Goal: Transaction & Acquisition: Purchase product/service

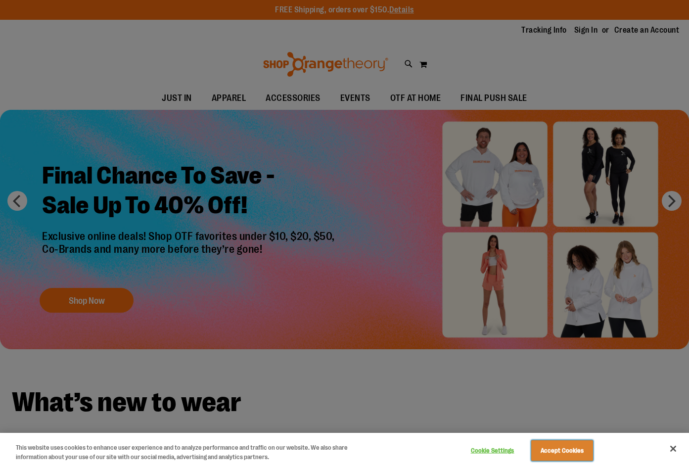
click at [555, 446] on button "Accept Cookies" at bounding box center [562, 450] width 62 height 21
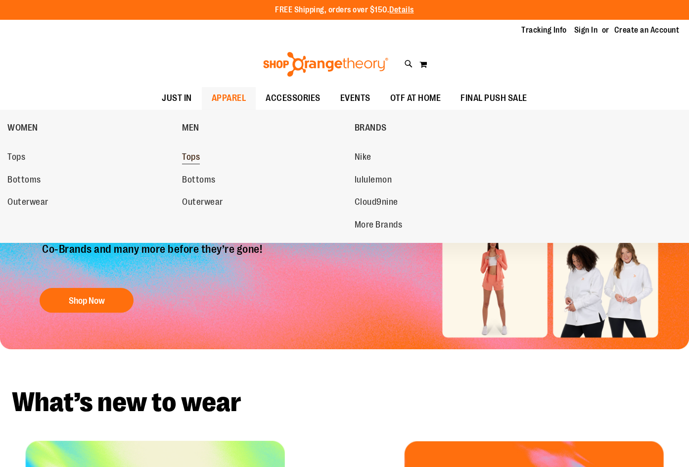
click at [191, 157] on span "Tops" at bounding box center [191, 158] width 18 height 12
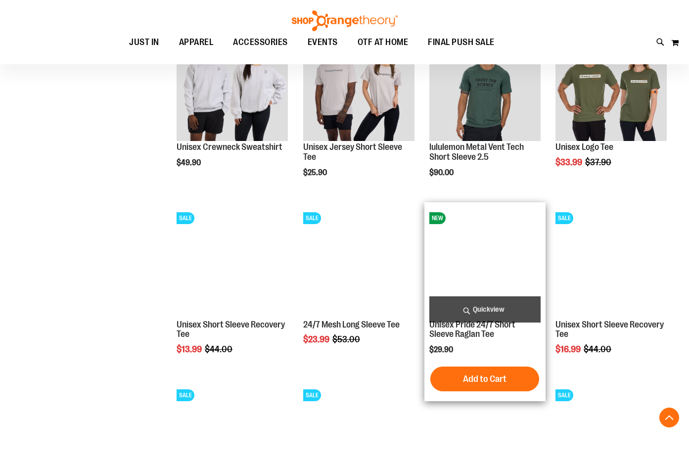
scroll to position [1533, 0]
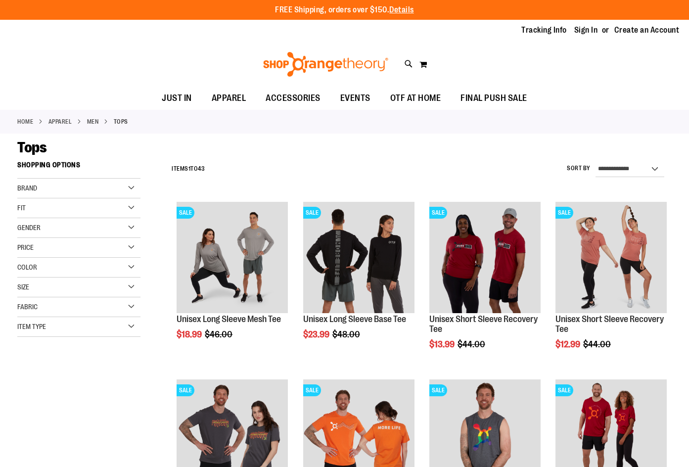
click at [128, 188] on div "Brand" at bounding box center [78, 189] width 123 height 20
click at [41, 220] on link "lululemon" at bounding box center [74, 219] width 118 height 10
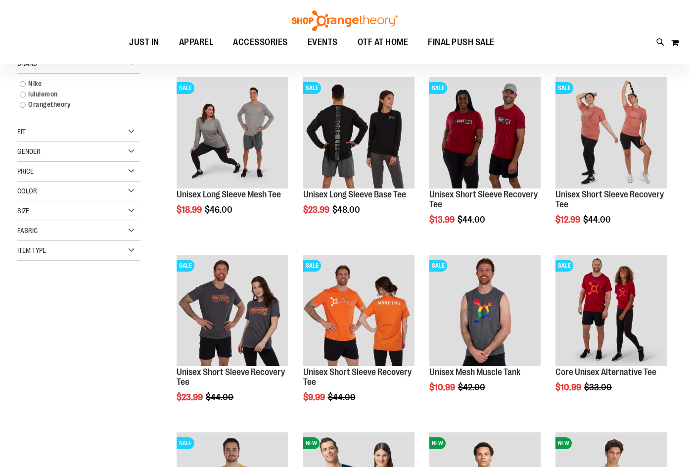
scroll to position [107, 0]
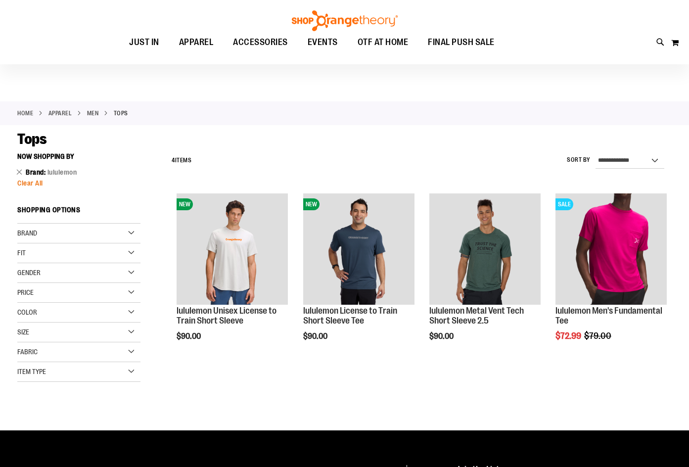
click at [29, 183] on span "Clear All" at bounding box center [30, 183] width 26 height 8
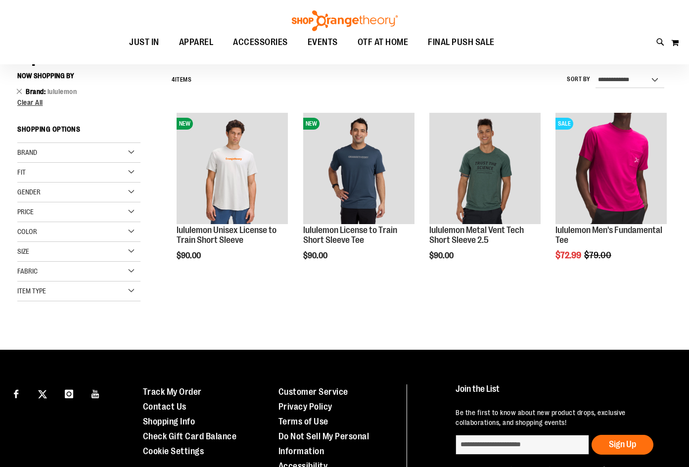
scroll to position [92, 0]
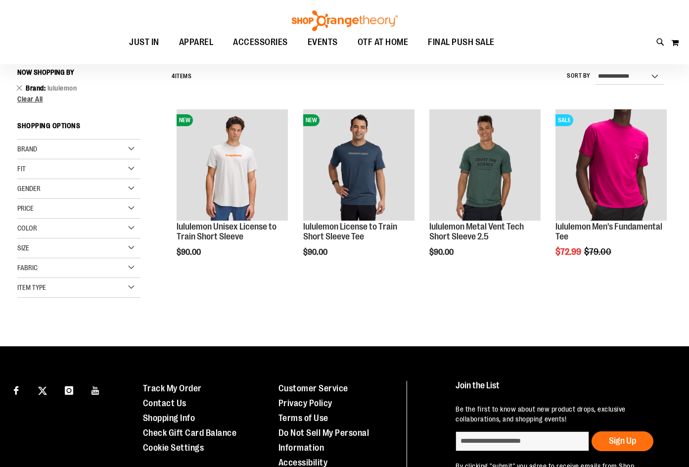
click at [132, 149] on div "Brand" at bounding box center [78, 149] width 123 height 20
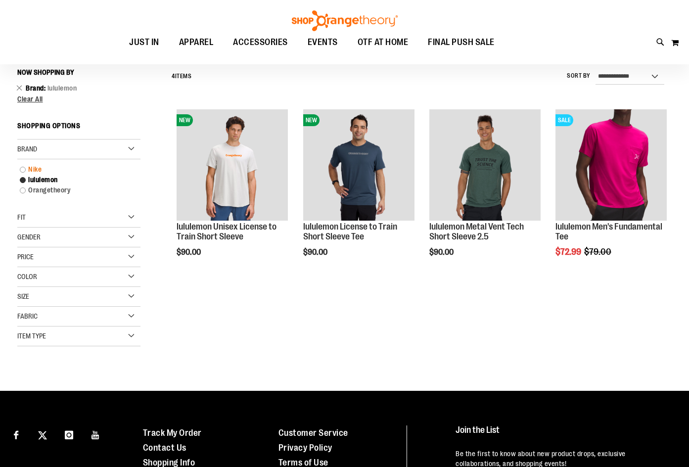
click at [34, 170] on link "Nike" at bounding box center [74, 169] width 118 height 10
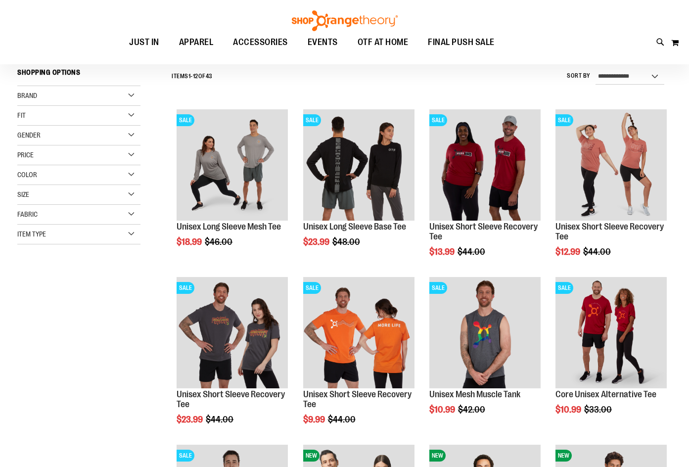
click at [124, 93] on div "Brand" at bounding box center [78, 96] width 123 height 20
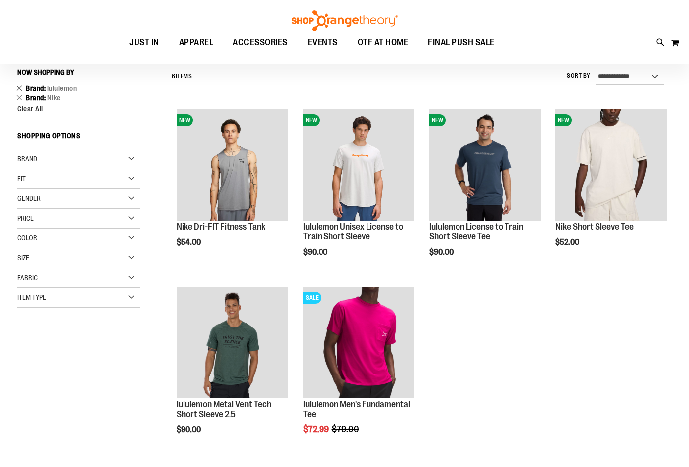
click at [17, 86] on link "Remove This Item" at bounding box center [19, 88] width 6 height 10
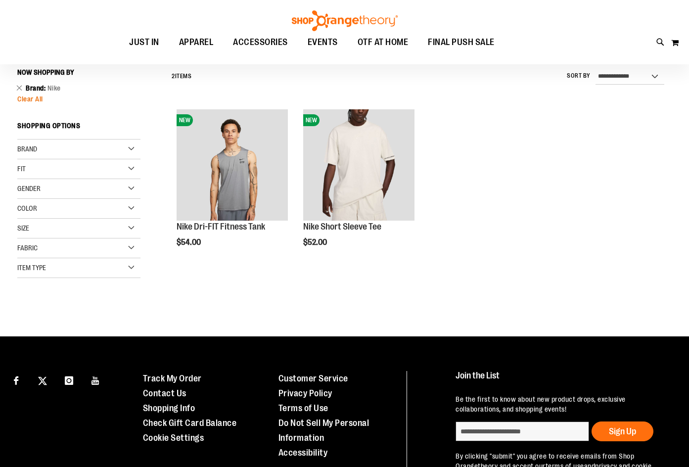
click at [29, 99] on span "Clear All" at bounding box center [30, 99] width 26 height 8
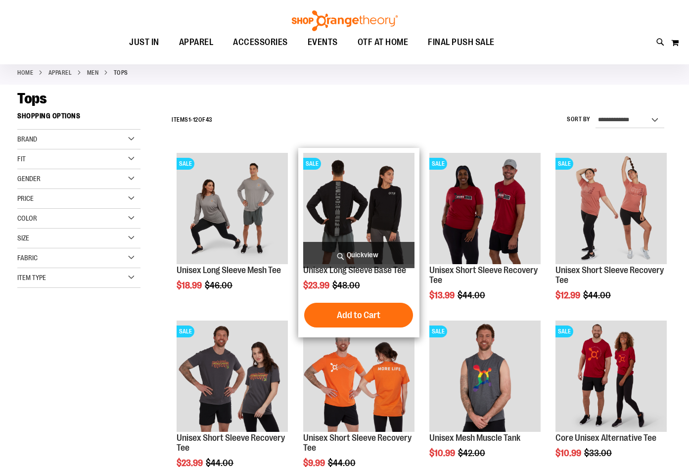
scroll to position [49, 0]
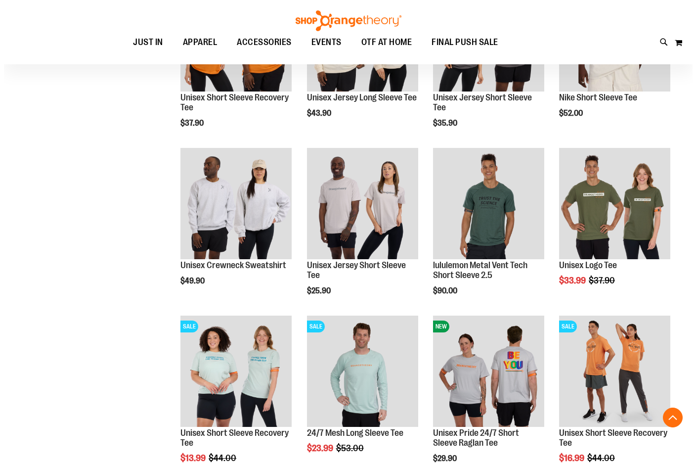
scroll to position [1058, 0]
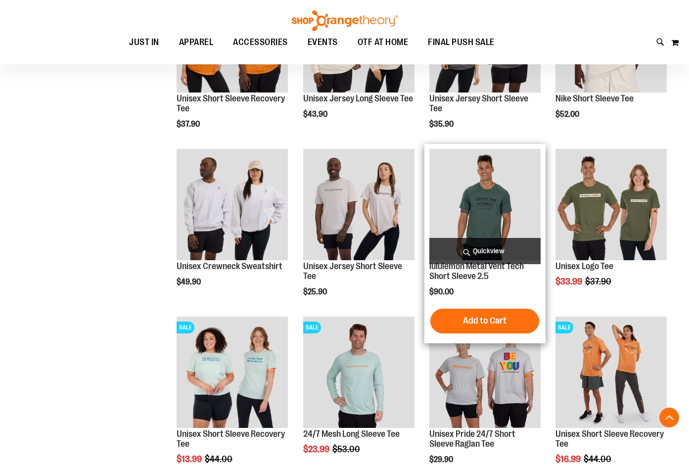
click at [507, 232] on img "product" at bounding box center [484, 204] width 111 height 111
click at [498, 230] on img "product" at bounding box center [484, 204] width 111 height 111
click at [508, 255] on span "Quickview" at bounding box center [484, 251] width 111 height 26
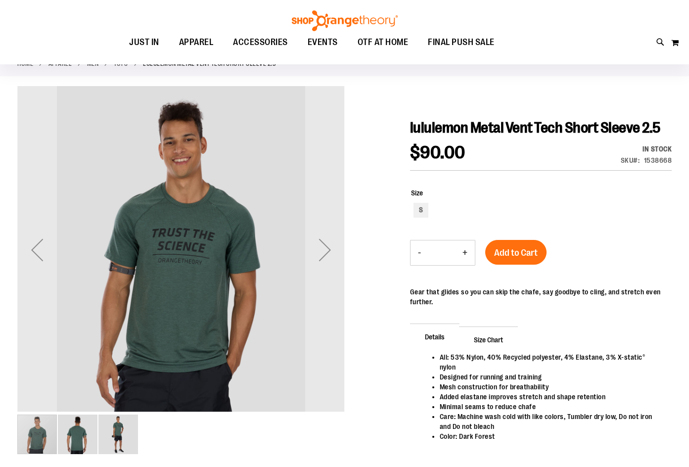
scroll to position [59, 0]
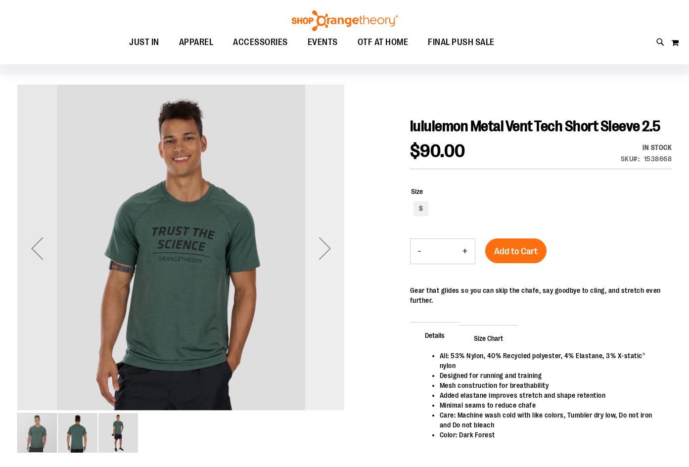
click at [327, 235] on div "Next" at bounding box center [325, 249] width 40 height 40
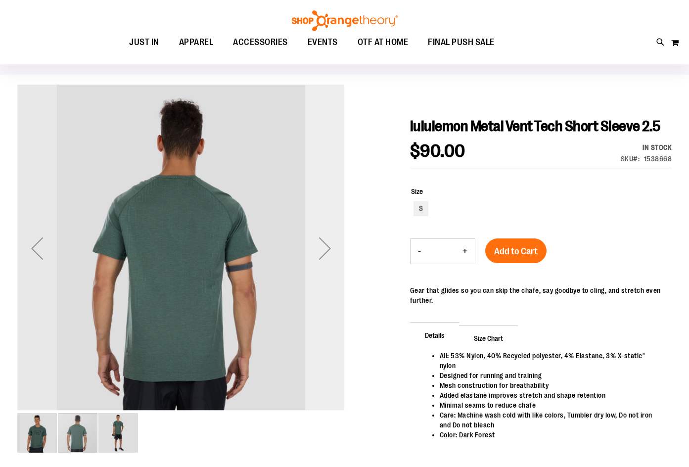
click at [324, 256] on div "Next" at bounding box center [325, 249] width 40 height 40
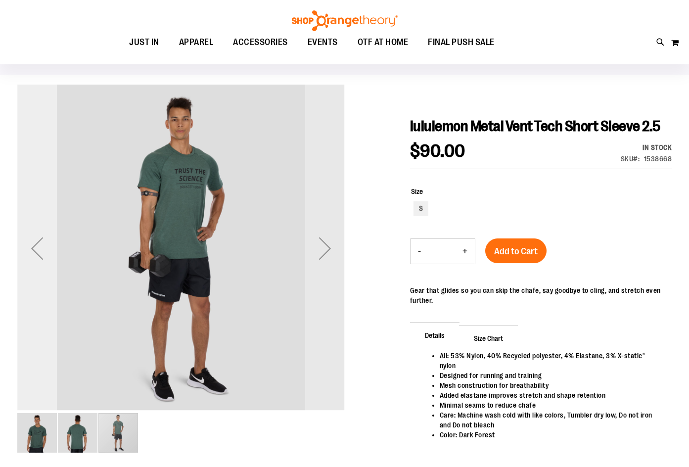
click at [39, 252] on div "Previous" at bounding box center [37, 249] width 40 height 40
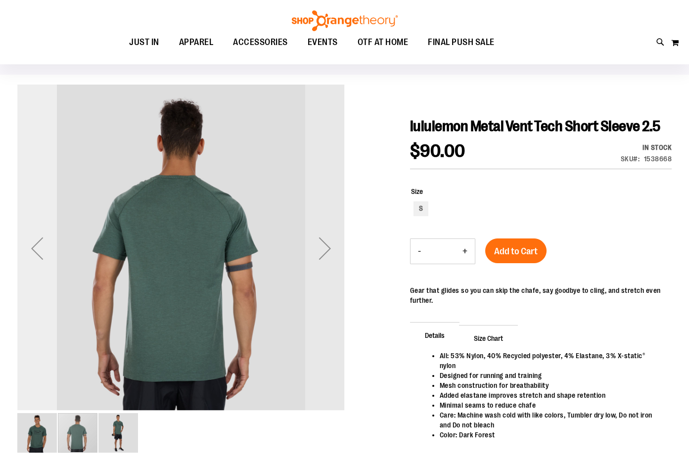
click at [47, 250] on div "Previous" at bounding box center [37, 249] width 40 height 40
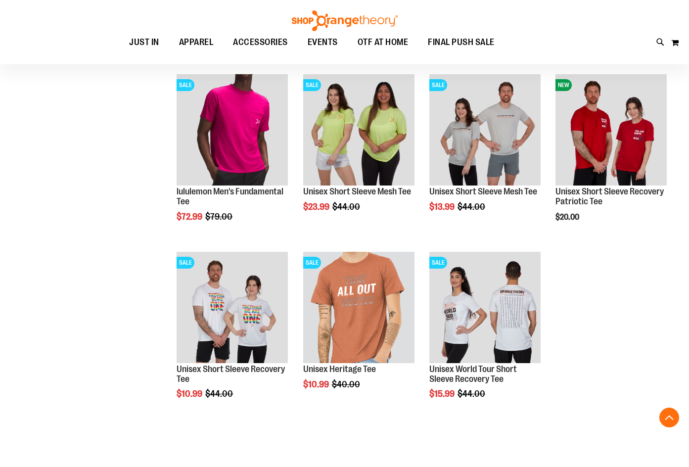
scroll to position [685, 0]
